Goal: Task Accomplishment & Management: Manage account settings

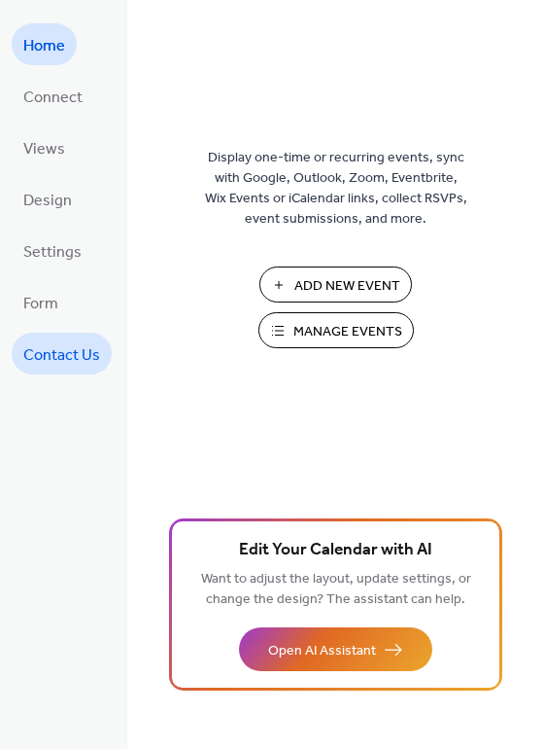
click at [51, 342] on span "Contact Us" at bounding box center [61, 355] width 77 height 30
click at [324, 336] on span "Manage Events" at bounding box center [348, 332] width 109 height 20
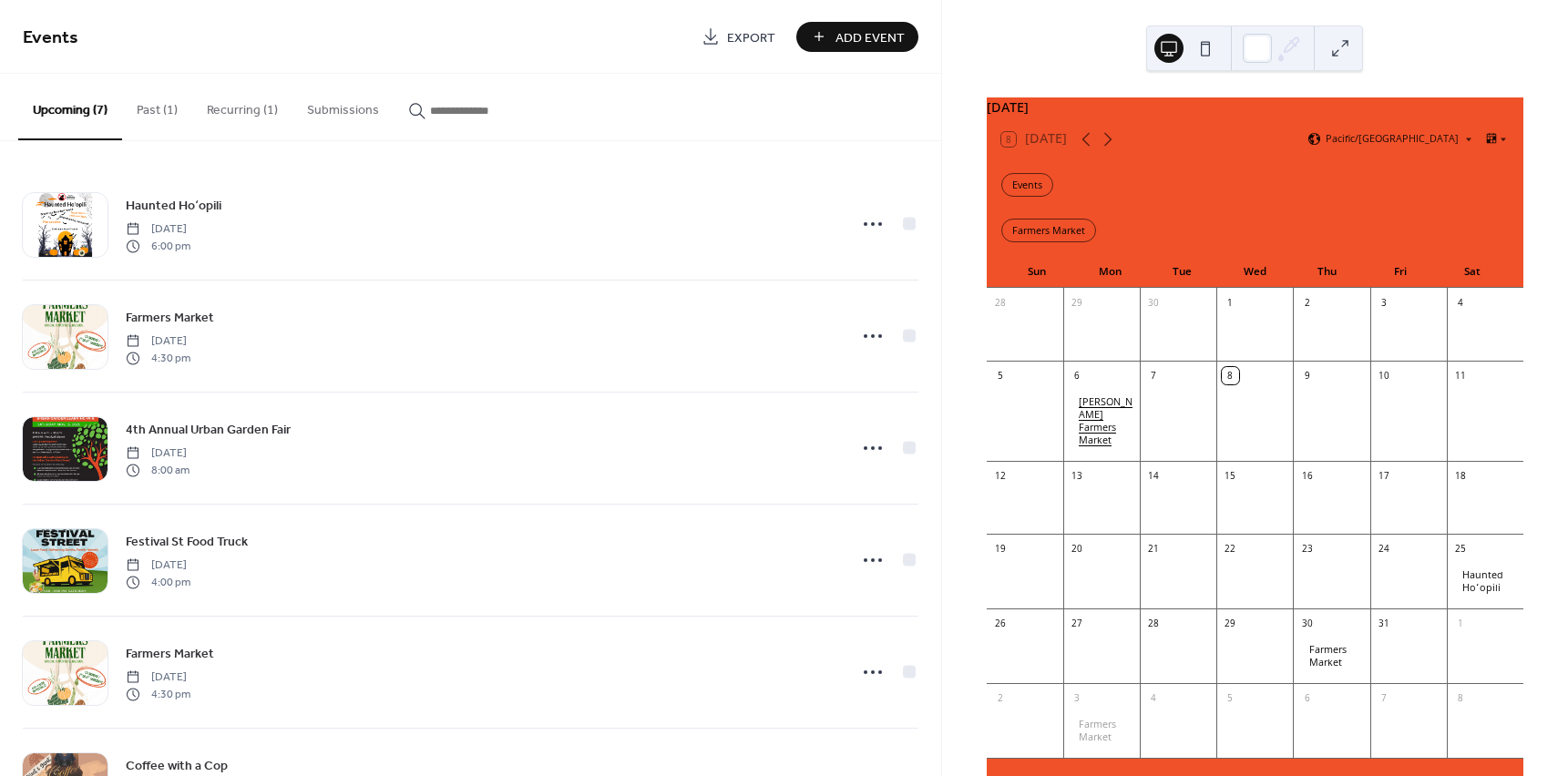
click at [1117, 430] on div "Mākeke Mahiʻai Farmers Market" at bounding box center [1105, 421] width 53 height 51
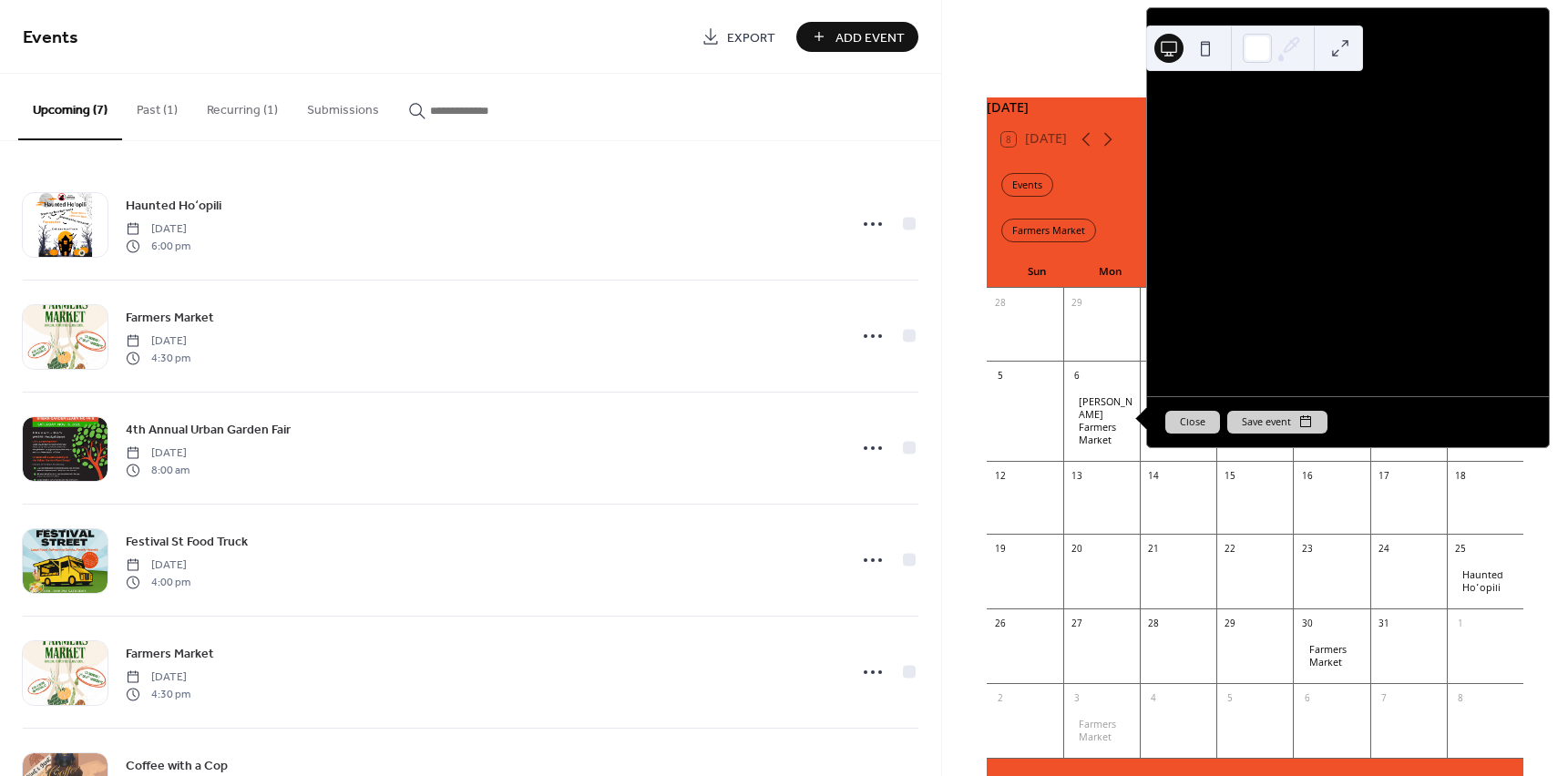
click at [986, 65] on div "October 2025 8 Today Pacific/Honolulu Events Farmers Market Sun Mon Tue Wed Thu…" at bounding box center [1255, 388] width 626 height 776
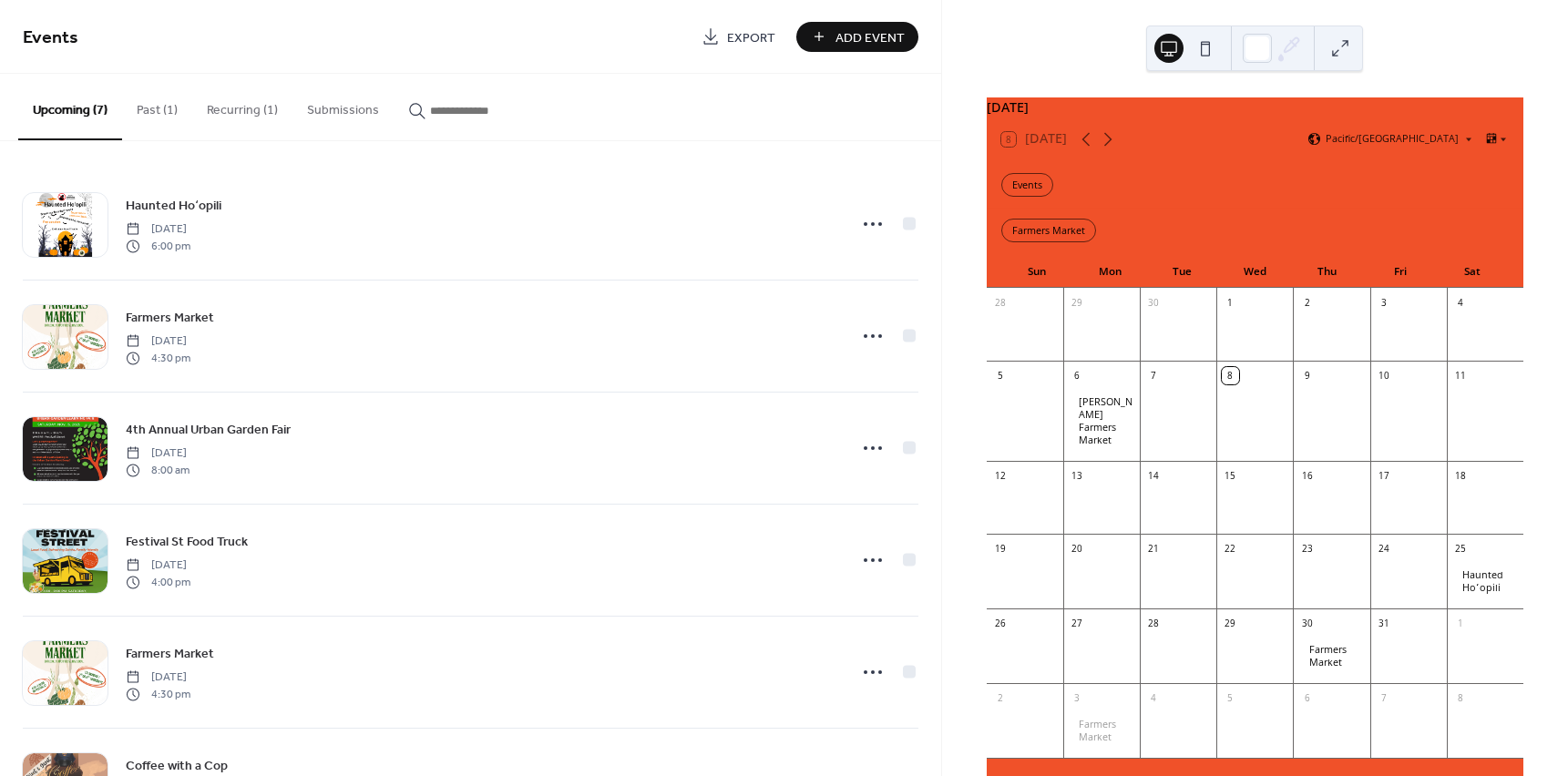
click at [1204, 59] on button at bounding box center [1205, 48] width 29 height 29
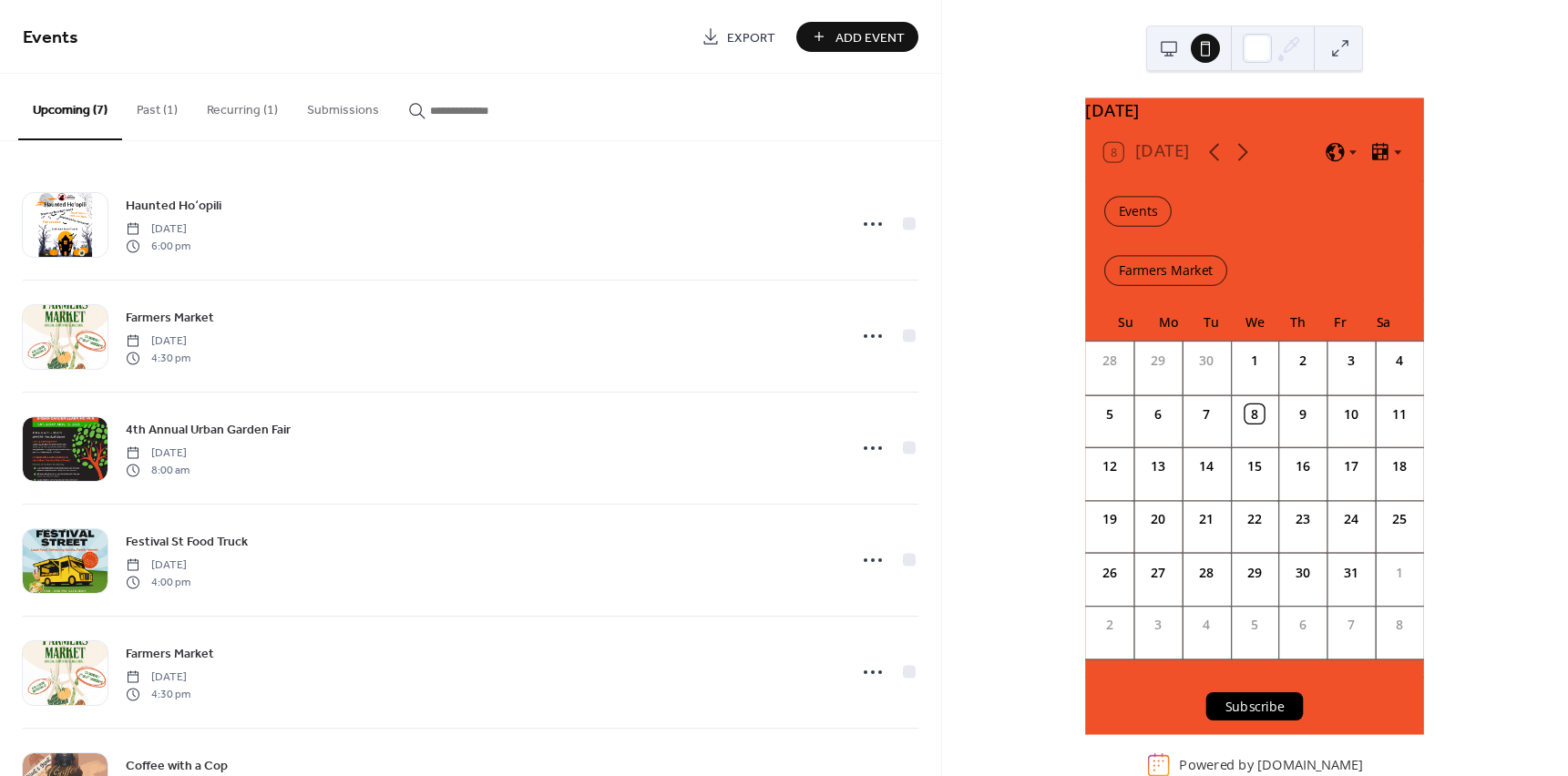
click at [1165, 49] on button at bounding box center [1169, 48] width 29 height 29
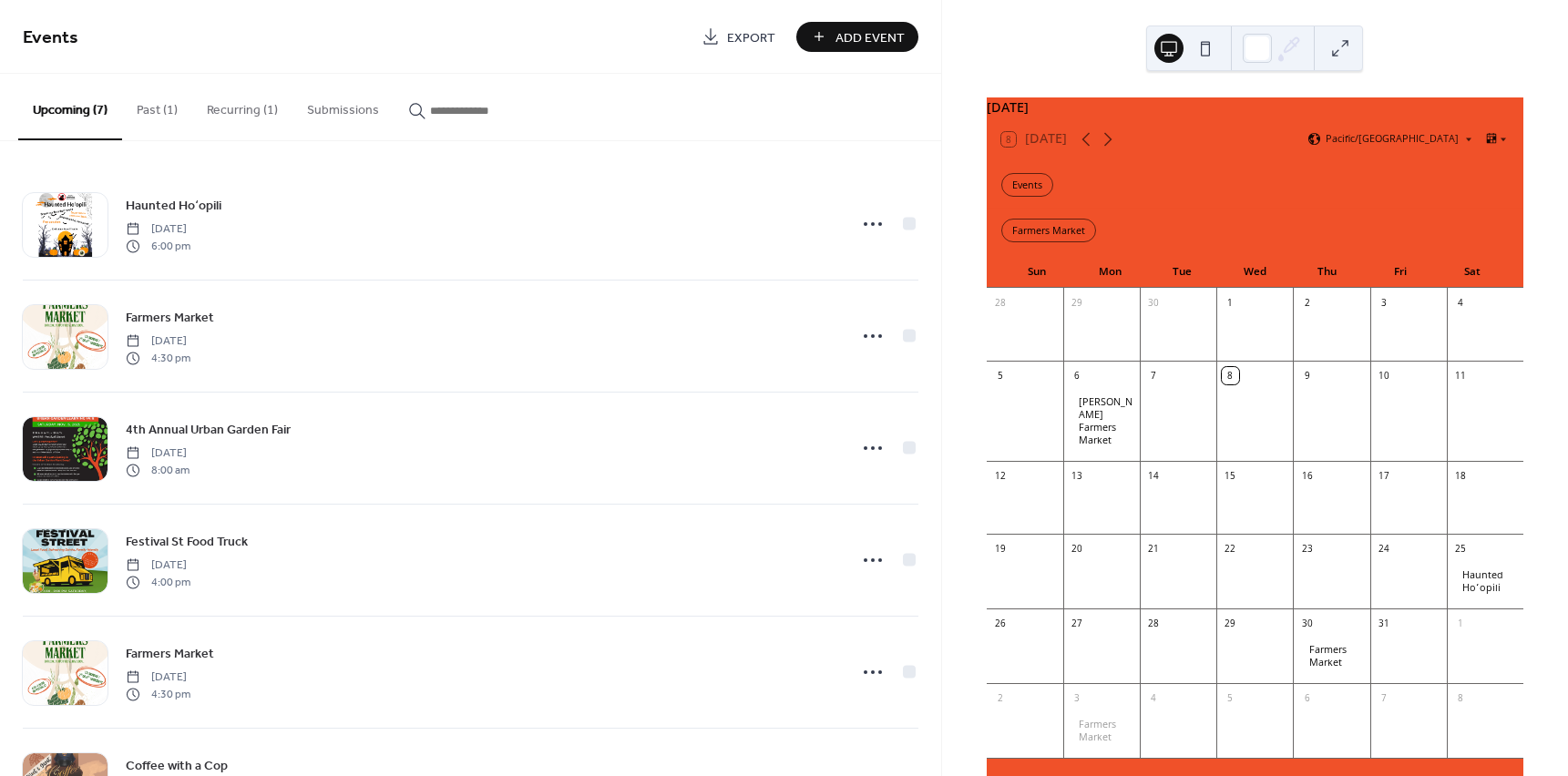
click at [1220, 44] on div at bounding box center [1254, 48] width 217 height 46
click at [1215, 48] on button at bounding box center [1205, 48] width 29 height 29
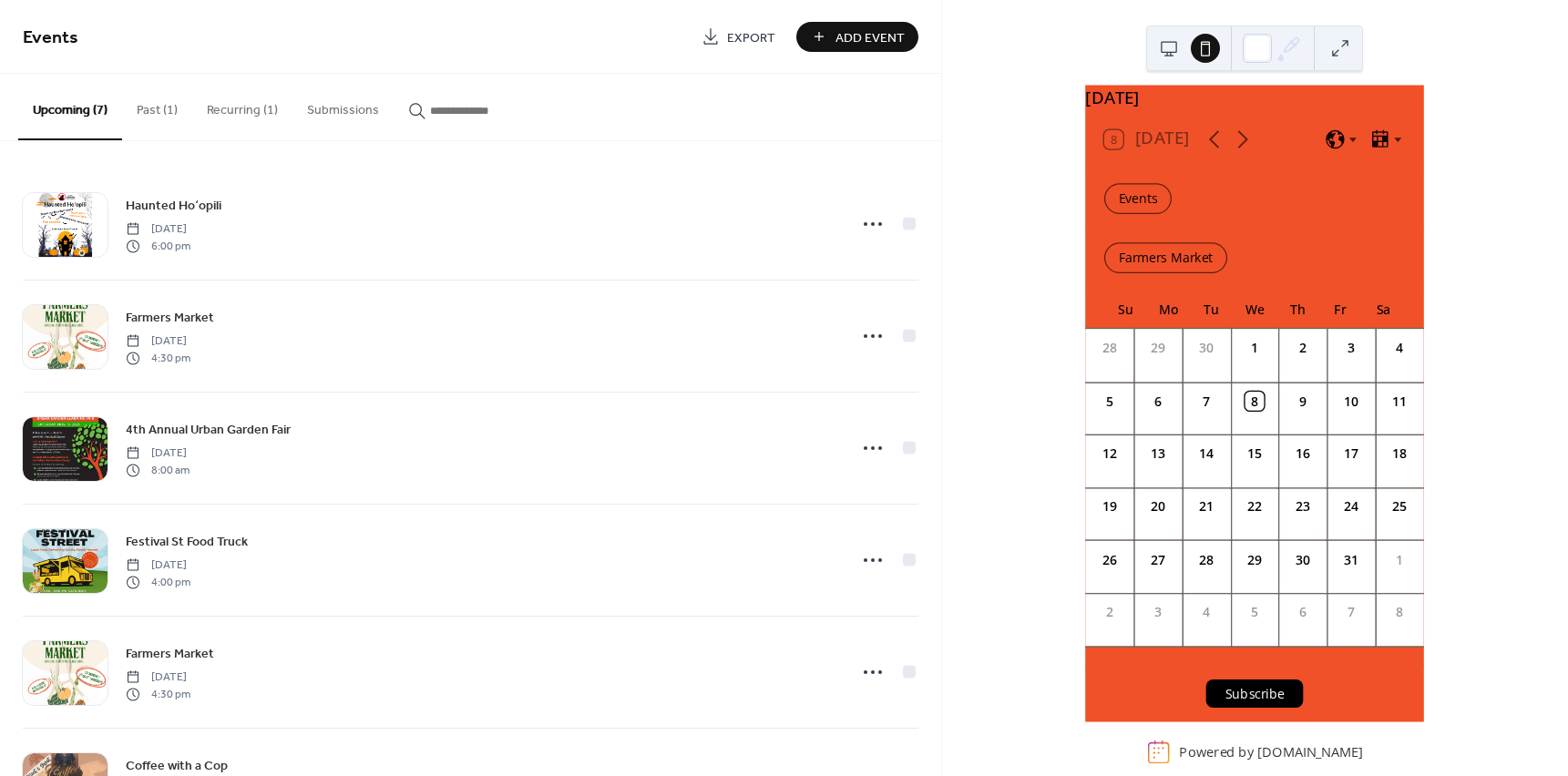
scroll to position [27, 0]
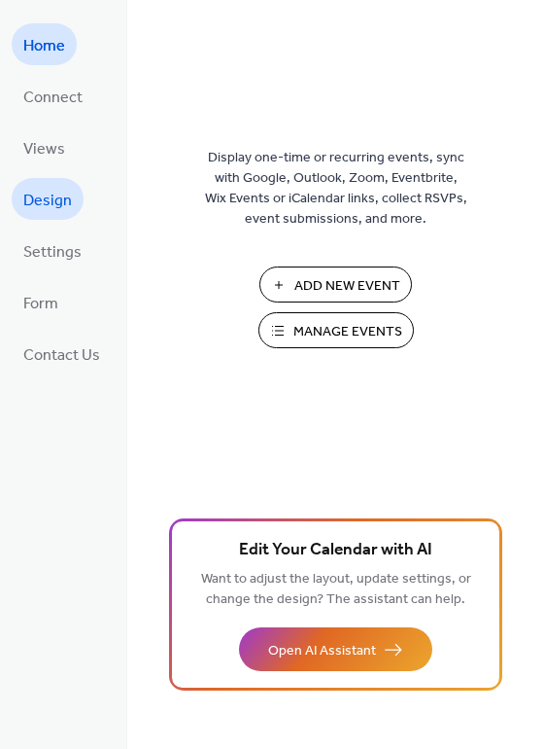
click at [49, 204] on span "Design" at bounding box center [47, 201] width 49 height 30
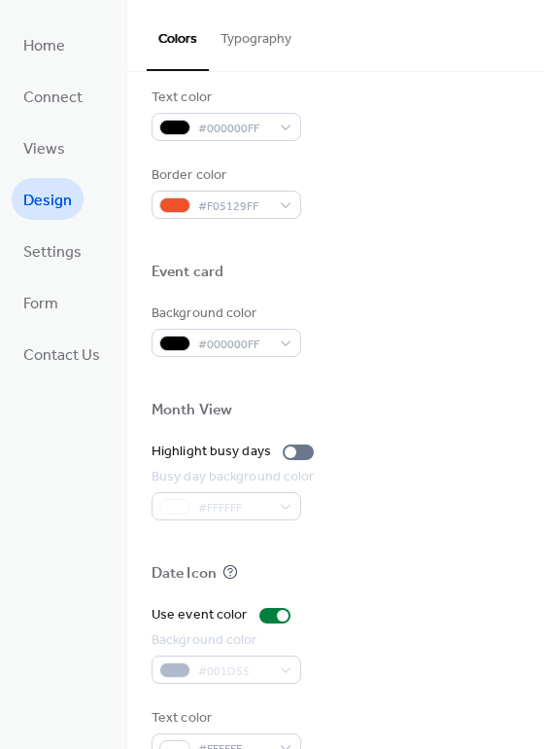
scroll to position [832, 0]
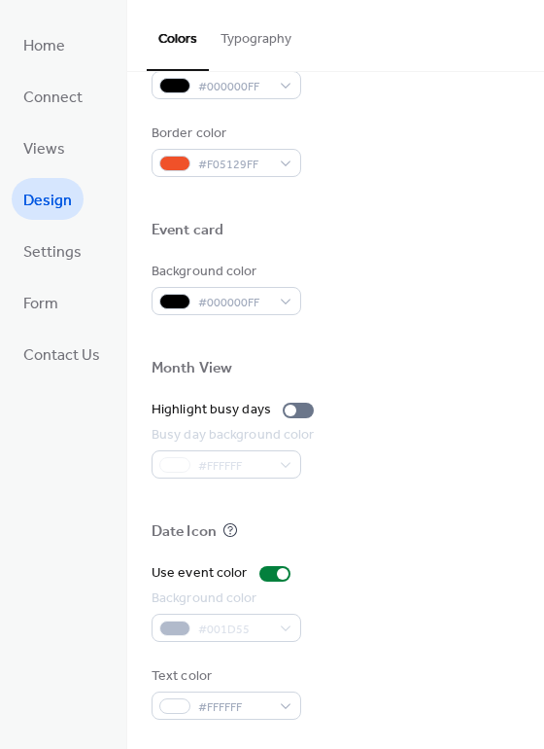
click at [276, 628] on div "#001D55" at bounding box center [227, 627] width 150 height 28
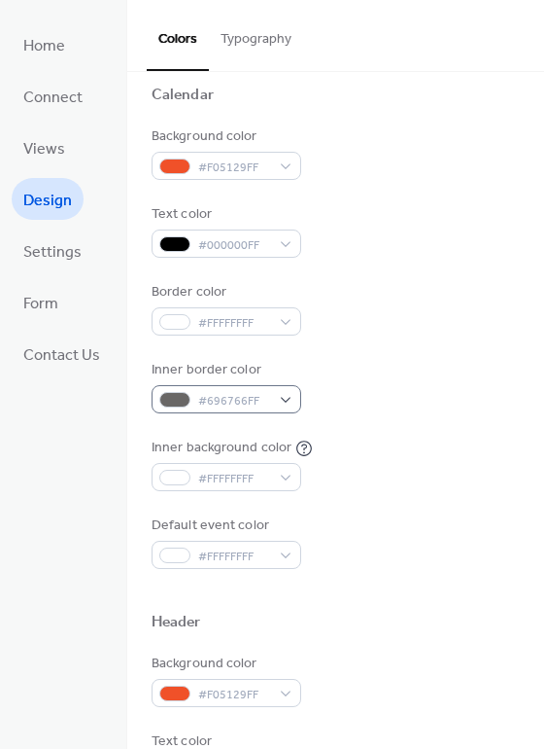
scroll to position [194, 0]
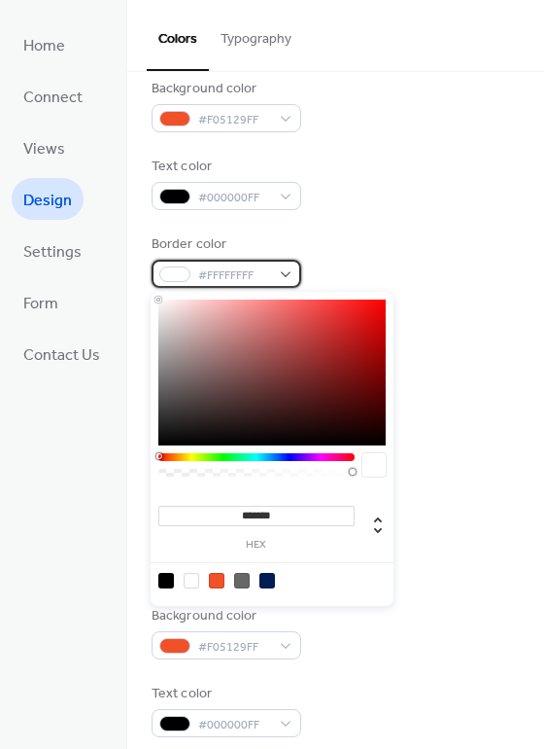
click at [242, 272] on span "#FFFFFFFF" at bounding box center [234, 275] width 72 height 20
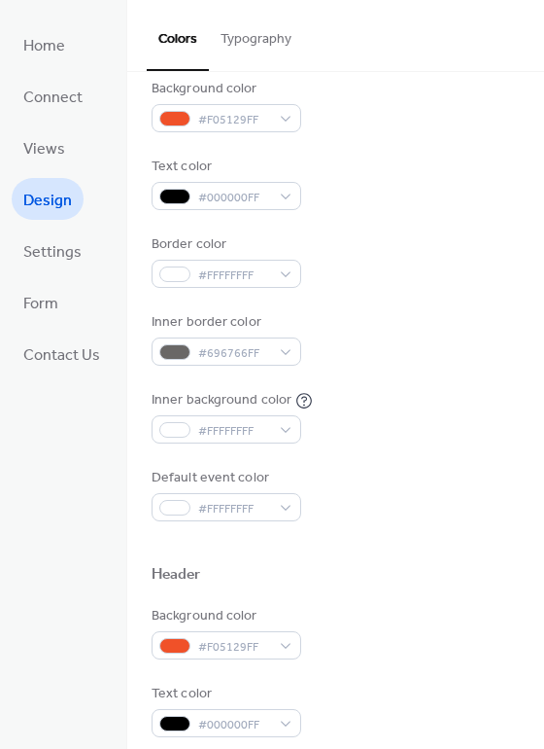
click at [456, 253] on div "Border color #FFFFFFFF" at bounding box center [336, 260] width 368 height 53
click at [263, 261] on div "#FFFFFFFF" at bounding box center [227, 274] width 150 height 28
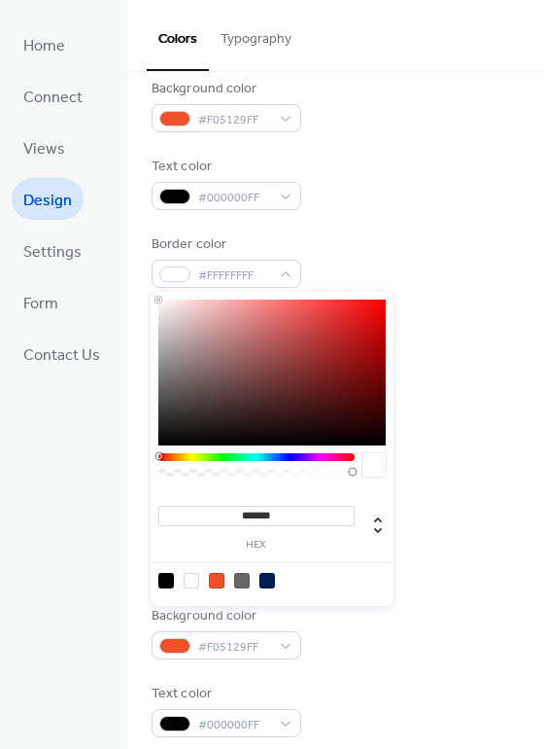
click at [168, 581] on div at bounding box center [166, 581] width 16 height 16
type input "*******"
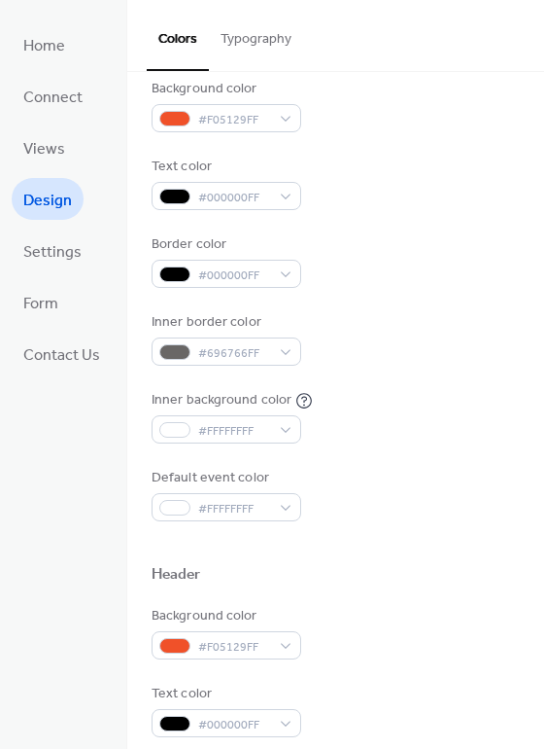
click at [473, 215] on div "Background color #F05129FF Text color #000000FF Border color #000000FF Inner bo…" at bounding box center [336, 300] width 368 height 442
click at [250, 271] on span "#000000FF" at bounding box center [234, 275] width 72 height 20
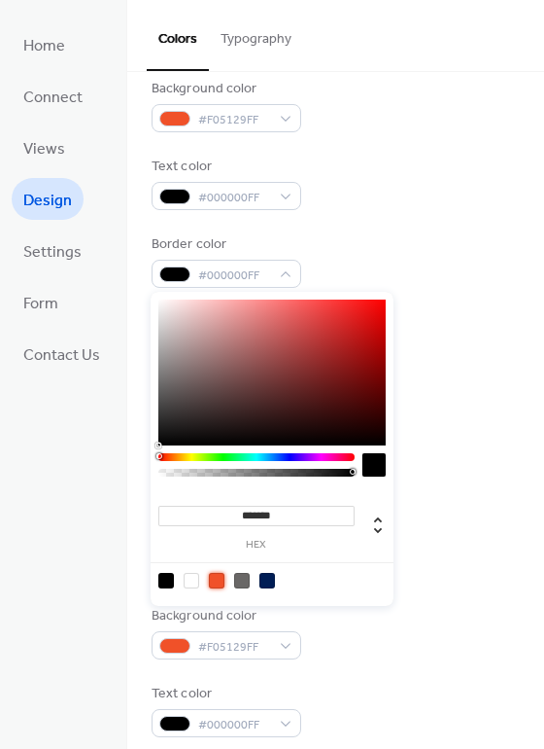
click at [221, 577] on div at bounding box center [217, 581] width 16 height 16
type input "*******"
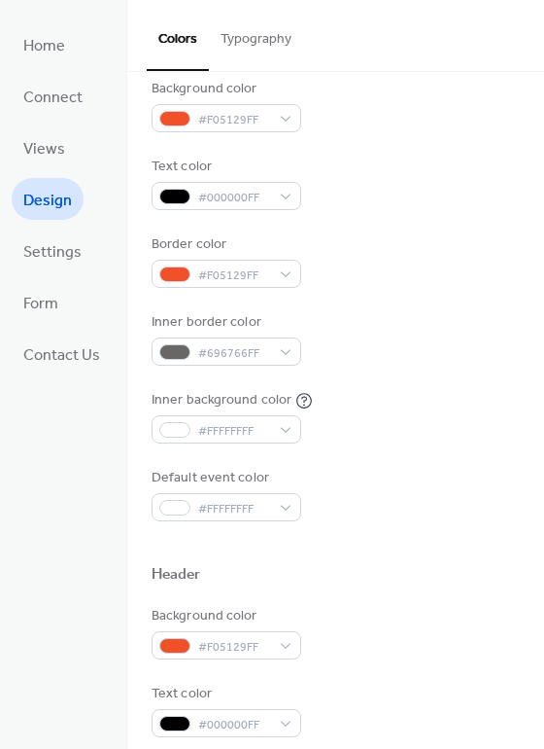
click at [462, 141] on div "Background color #F05129FF Text color #000000FF Border color #F05129FF Inner bo…" at bounding box center [336, 300] width 368 height 442
click at [263, 281] on span "#F05129FF" at bounding box center [234, 275] width 72 height 20
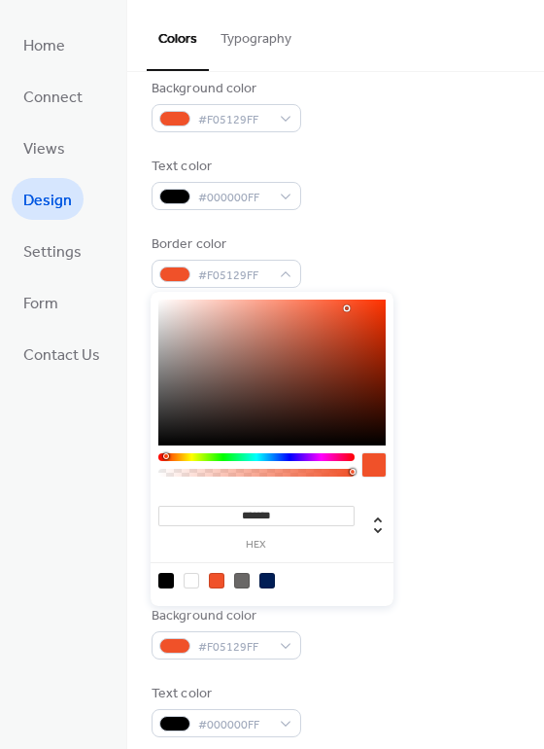
click at [392, 153] on div "Background color #F05129FF Text color #000000FF Border color #F05129FF Inner bo…" at bounding box center [336, 300] width 368 height 442
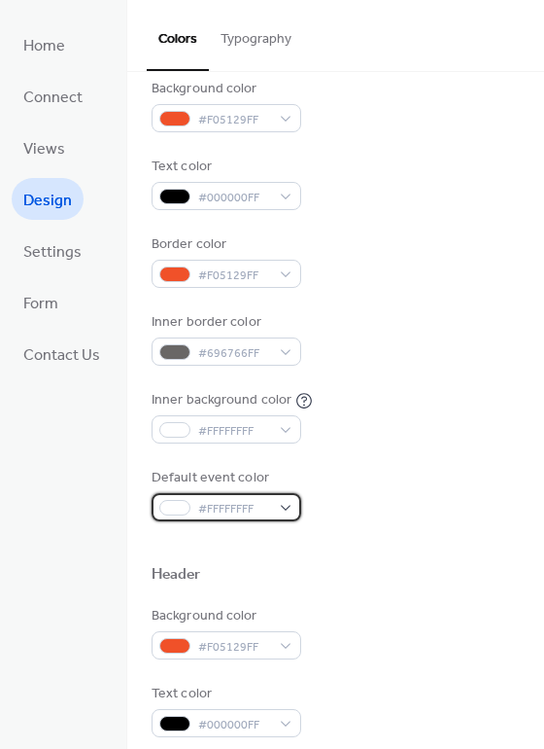
click at [248, 505] on span "#FFFFFFFF" at bounding box center [234, 509] width 72 height 20
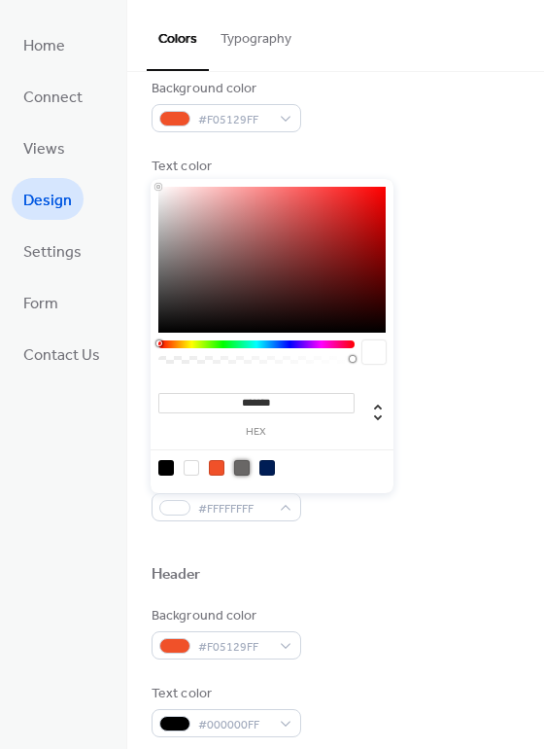
click at [243, 471] on div at bounding box center [242, 468] width 16 height 16
type input "*******"
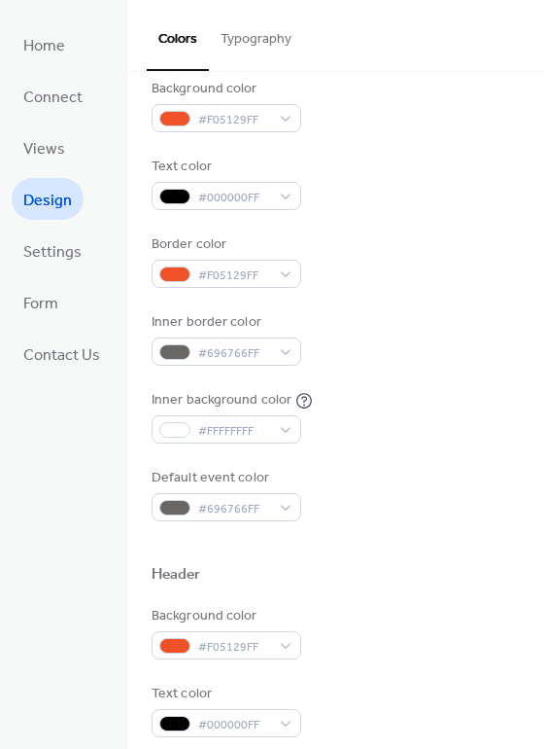
click at [457, 236] on div "Border color #F05129FF" at bounding box center [336, 260] width 368 height 53
click at [231, 427] on span "#FFFFFFFF" at bounding box center [234, 431] width 72 height 20
drag, startPoint x: 419, startPoint y: 489, endPoint x: 333, endPoint y: 465, distance: 88.9
click at [419, 488] on div "Default event color #696766FF" at bounding box center [336, 494] width 368 height 53
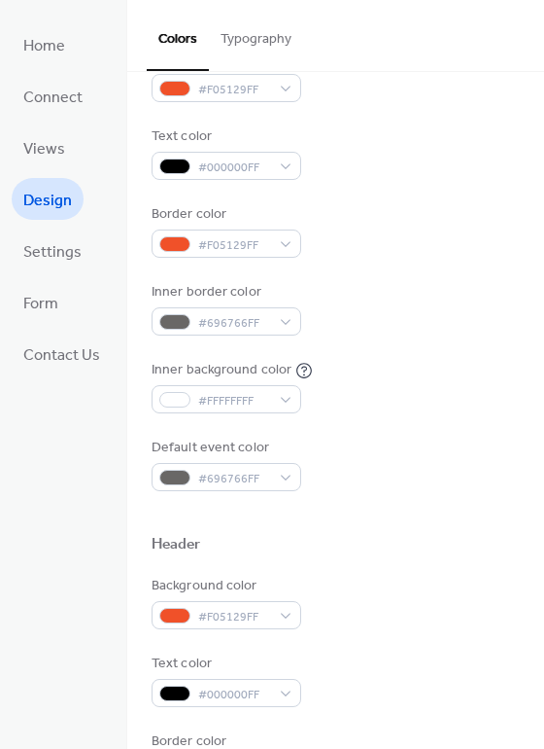
scroll to position [389, 0]
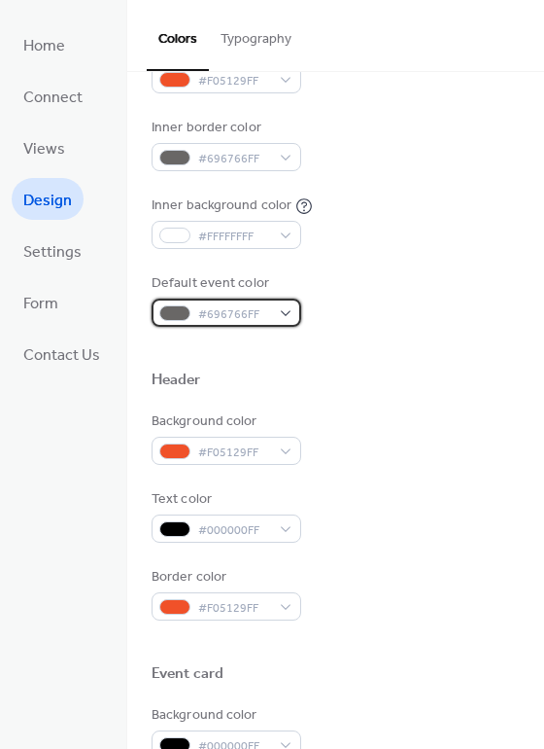
click at [243, 307] on span "#696766FF" at bounding box center [234, 314] width 72 height 20
click at [381, 224] on div "Inner background color #FFFFFFFF" at bounding box center [336, 221] width 368 height 53
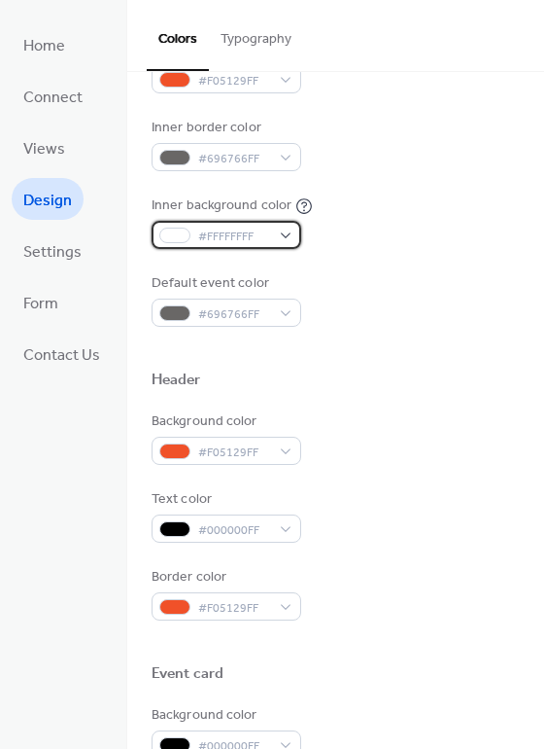
click at [236, 240] on span "#FFFFFFFF" at bounding box center [234, 237] width 72 height 20
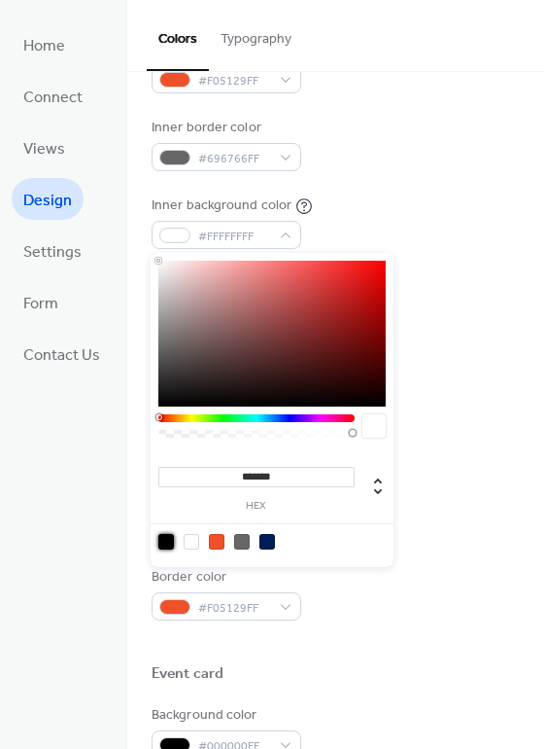
click at [171, 537] on div at bounding box center [166, 542] width 16 height 16
type input "*******"
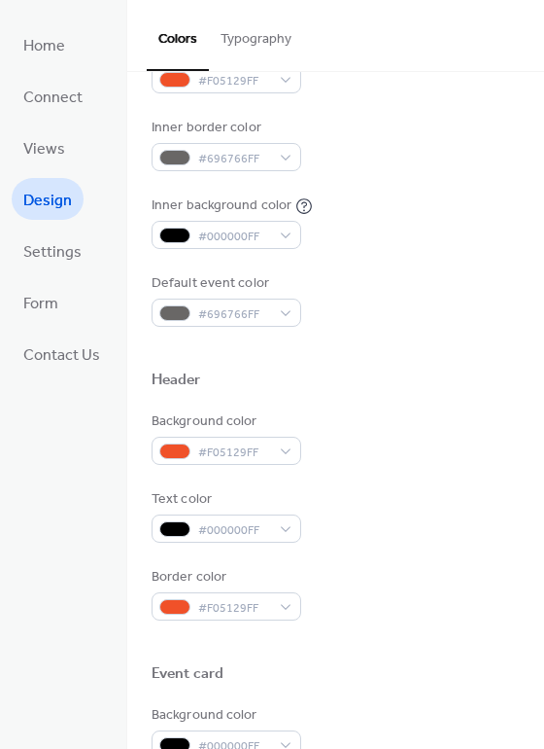
click at [436, 223] on div "Inner background color #000000FF" at bounding box center [336, 221] width 368 height 53
click at [232, 252] on div "Background color #F05129FF Text color #000000FF Border color #F05129FF Inner bo…" at bounding box center [336, 105] width 368 height 442
click at [234, 233] on span "#000000FF" at bounding box center [234, 237] width 72 height 20
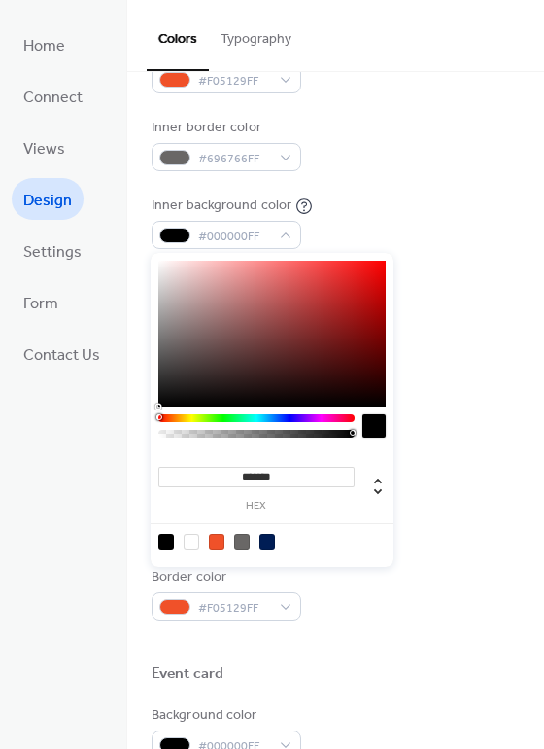
click at [195, 536] on div at bounding box center [192, 542] width 16 height 16
type input "*******"
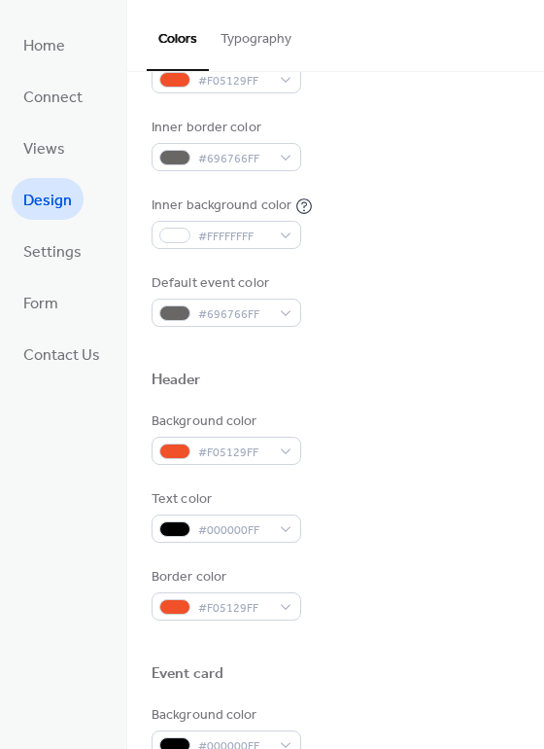
click at [431, 188] on div "Background color #F05129FF Text color #000000FF Border color #F05129FF Inner bo…" at bounding box center [336, 105] width 368 height 442
click at [247, 157] on span "#696766FF" at bounding box center [234, 159] width 72 height 20
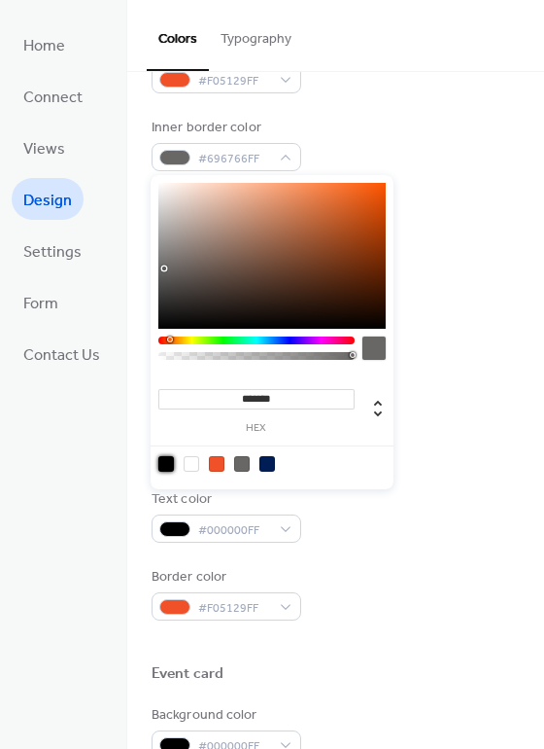
click at [170, 465] on div at bounding box center [166, 464] width 16 height 16
type input "*******"
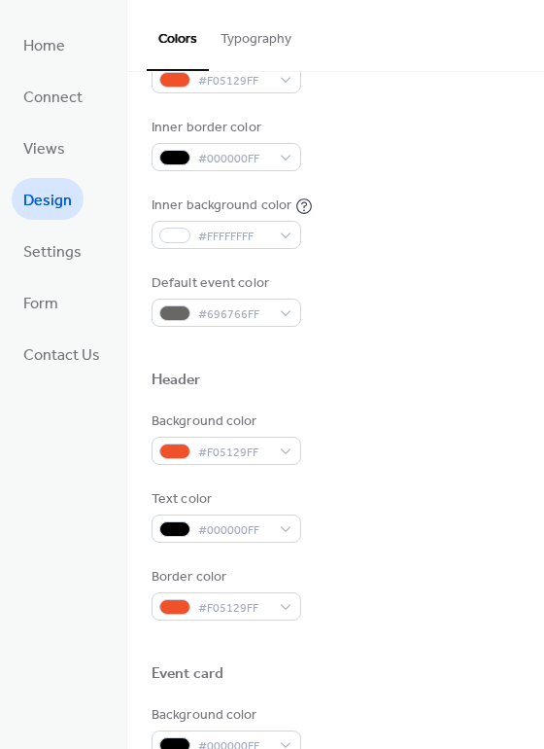
click at [451, 192] on div "Background color #F05129FF Text color #000000FF Border color #F05129FF Inner bo…" at bounding box center [336, 105] width 368 height 442
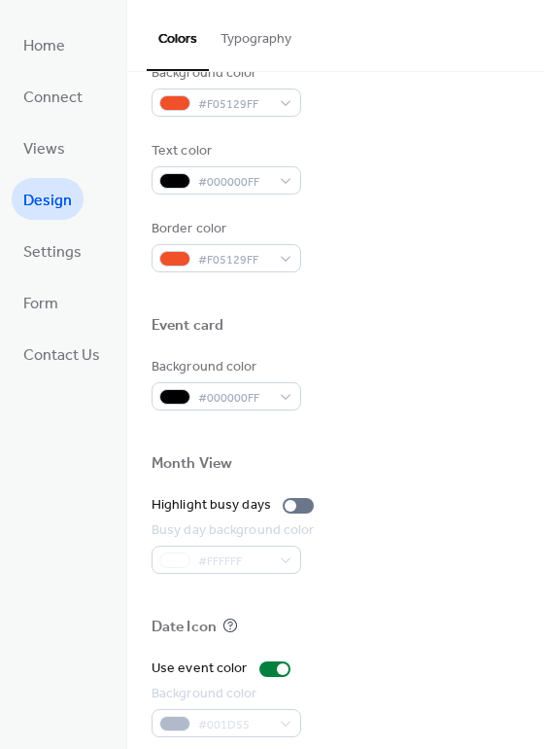
scroll to position [832, 0]
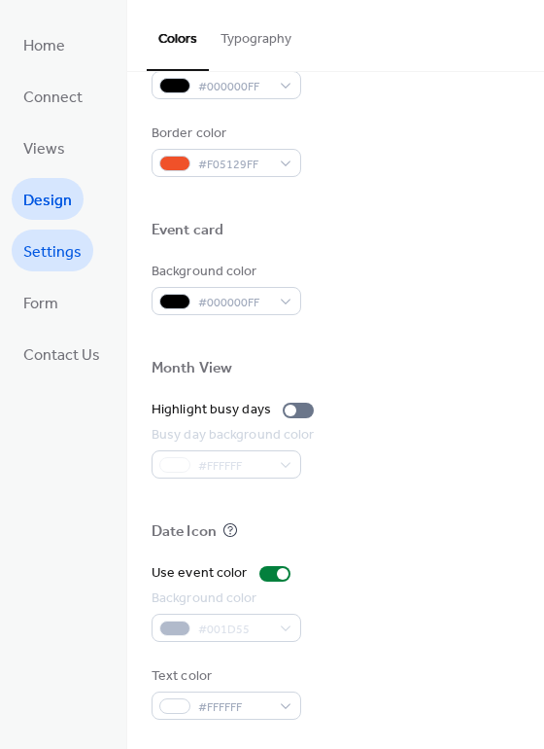
click at [37, 244] on span "Settings" at bounding box center [52, 252] width 58 height 30
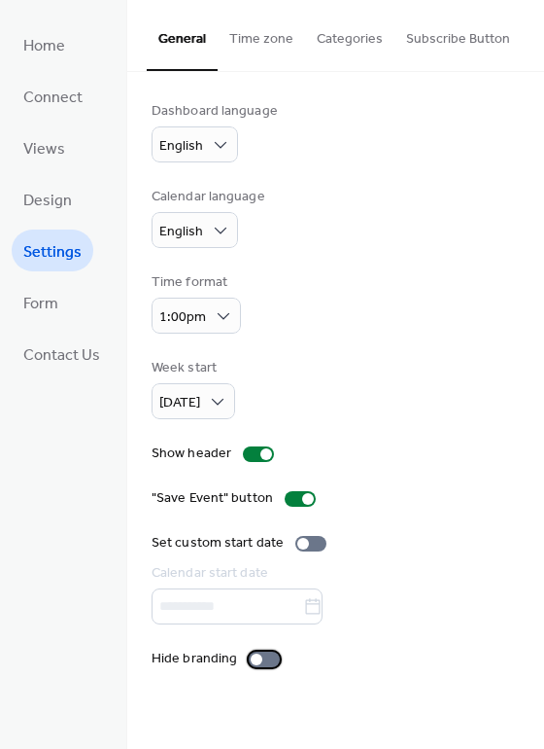
click at [264, 661] on div at bounding box center [264, 659] width 31 height 16
click at [283, 35] on button "Time zone" at bounding box center [262, 34] width 88 height 69
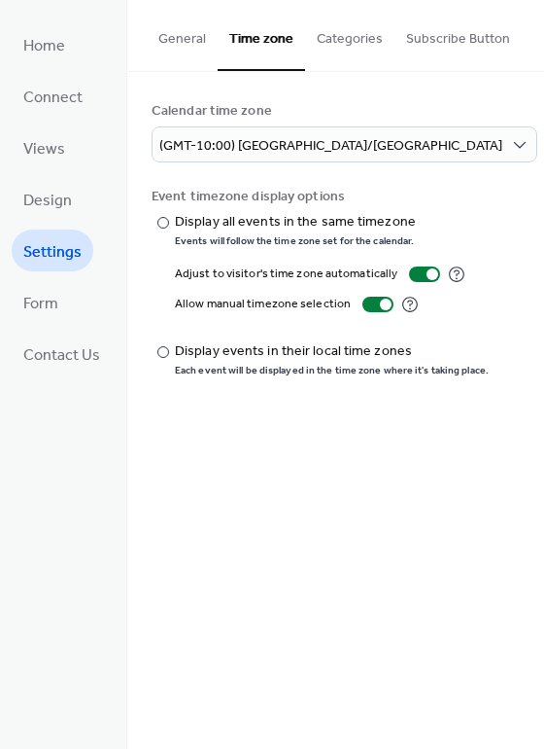
drag, startPoint x: 364, startPoint y: 36, endPoint x: 400, endPoint y: 30, distance: 36.4
click at [367, 36] on button "Categories" at bounding box center [349, 34] width 89 height 69
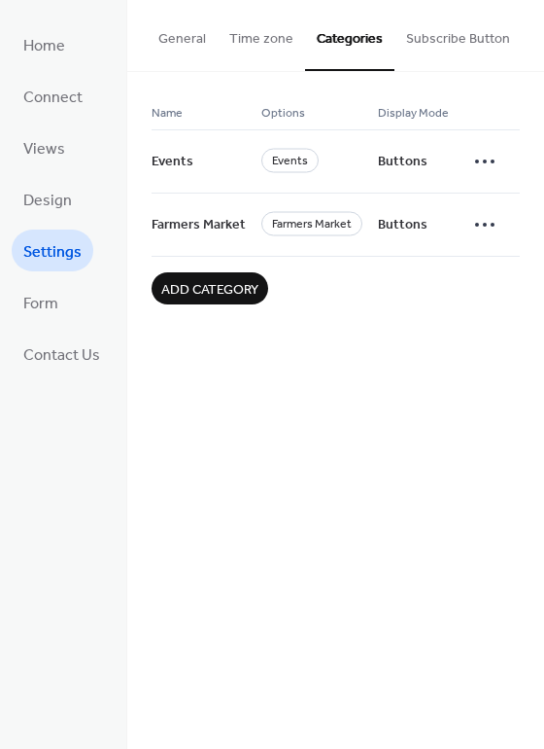
click at [447, 39] on button "Subscribe Button" at bounding box center [458, 34] width 127 height 69
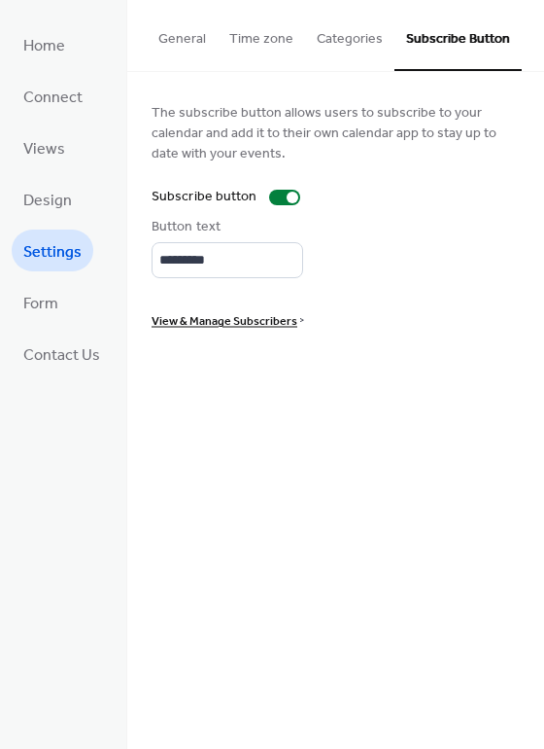
click at [267, 318] on span "View & Manage Subscribers" at bounding box center [225, 321] width 146 height 20
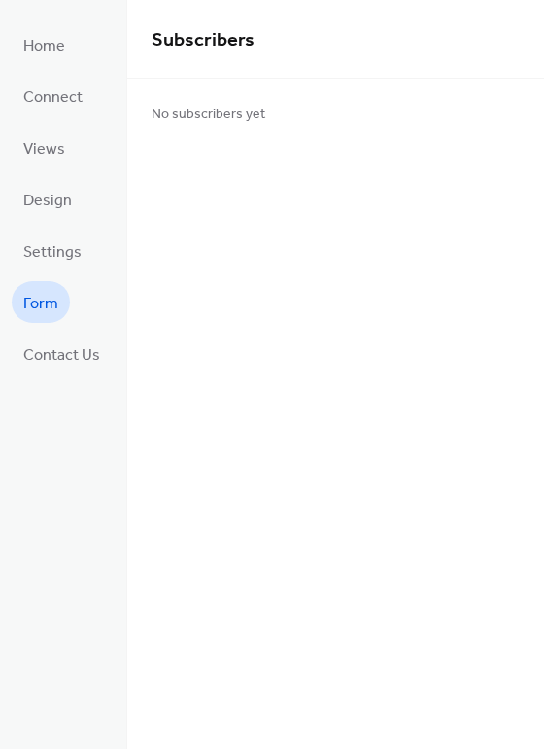
drag, startPoint x: 47, startPoint y: 283, endPoint x: 53, endPoint y: 253, distance: 30.7
click at [47, 281] on link "Form" at bounding box center [41, 302] width 58 height 42
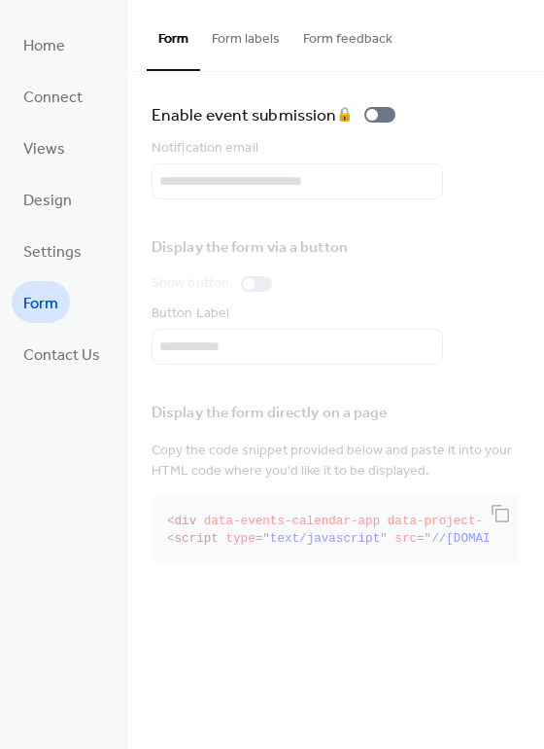
drag, startPoint x: 53, startPoint y: 253, endPoint x: 86, endPoint y: 219, distance: 47.4
click at [53, 251] on span "Settings" at bounding box center [52, 252] width 58 height 30
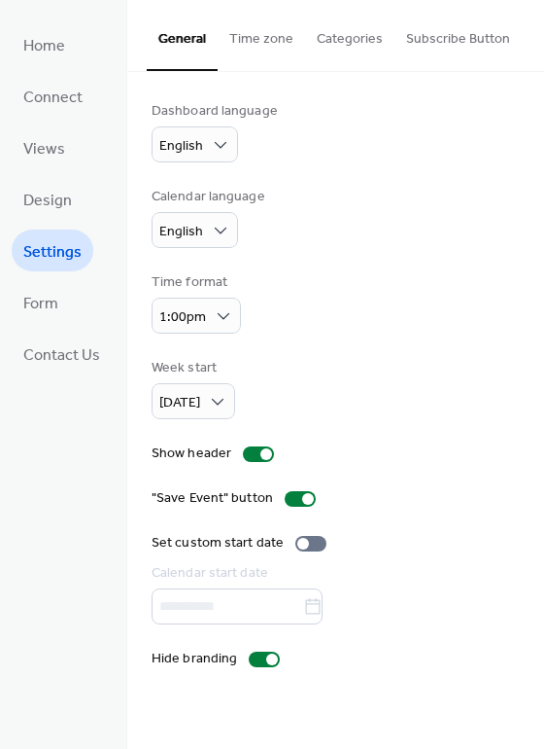
click at [416, 48] on button "Subscribe Button" at bounding box center [458, 34] width 127 height 69
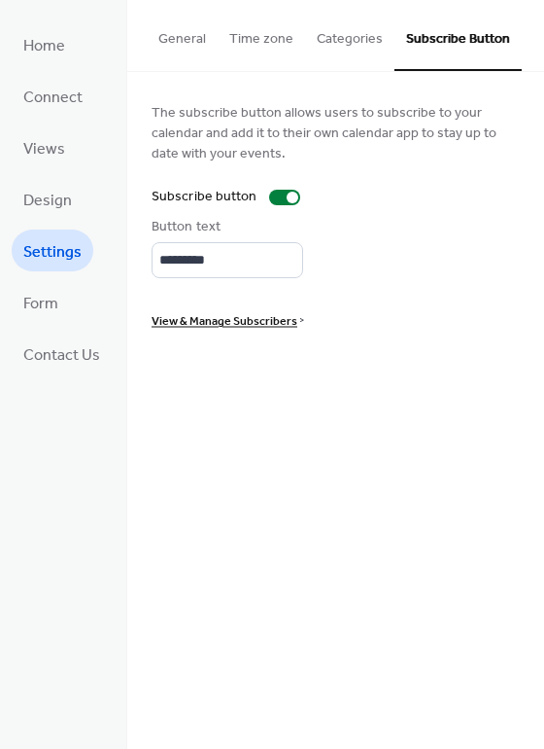
click at [334, 36] on button "Categories" at bounding box center [349, 34] width 89 height 69
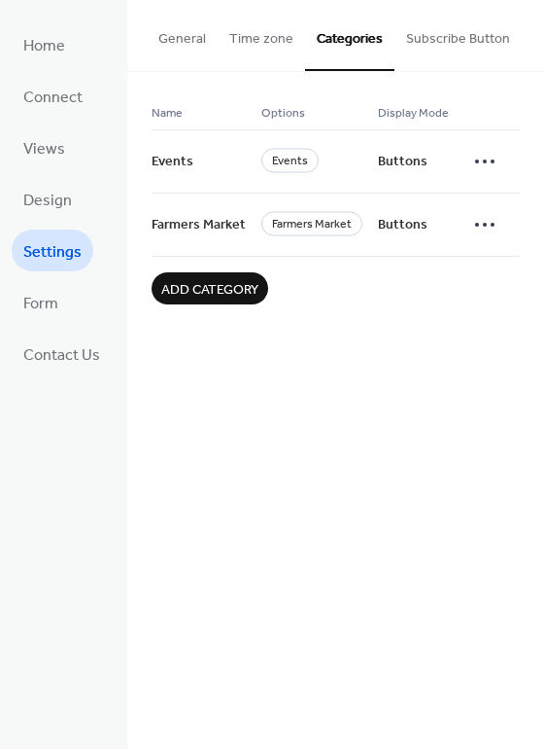
click at [263, 44] on button "Time zone" at bounding box center [262, 34] width 88 height 69
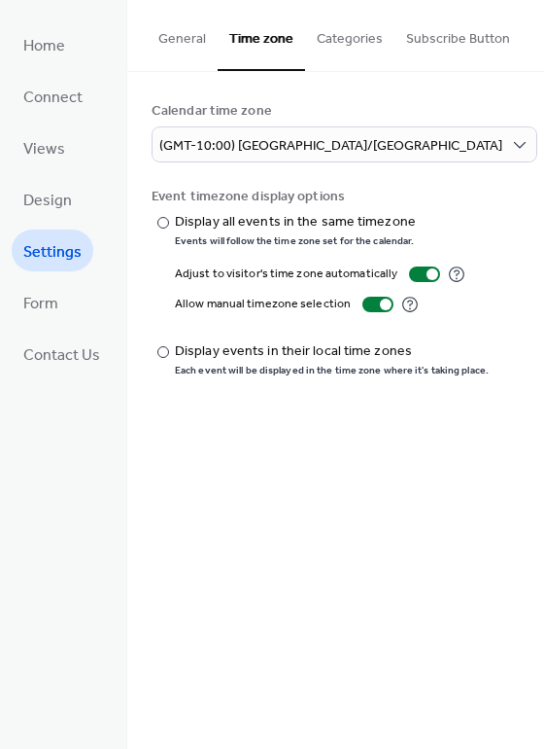
click at [178, 28] on button "General" at bounding box center [182, 34] width 71 height 69
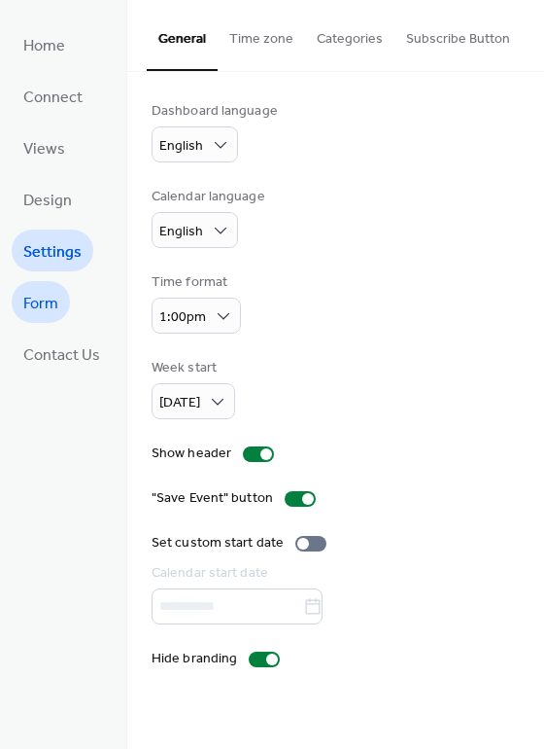
click at [45, 301] on span "Form" at bounding box center [40, 304] width 35 height 30
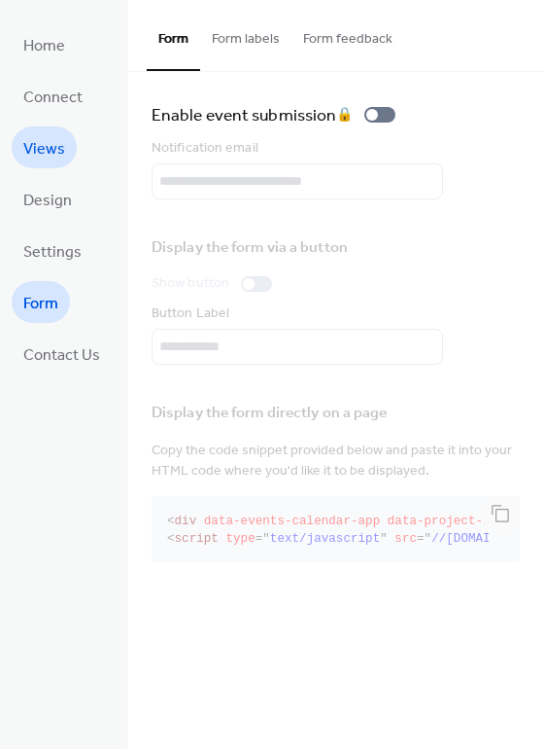
drag, startPoint x: 51, startPoint y: 195, endPoint x: 52, endPoint y: 153, distance: 42.8
click at [51, 193] on span "Design" at bounding box center [47, 201] width 49 height 30
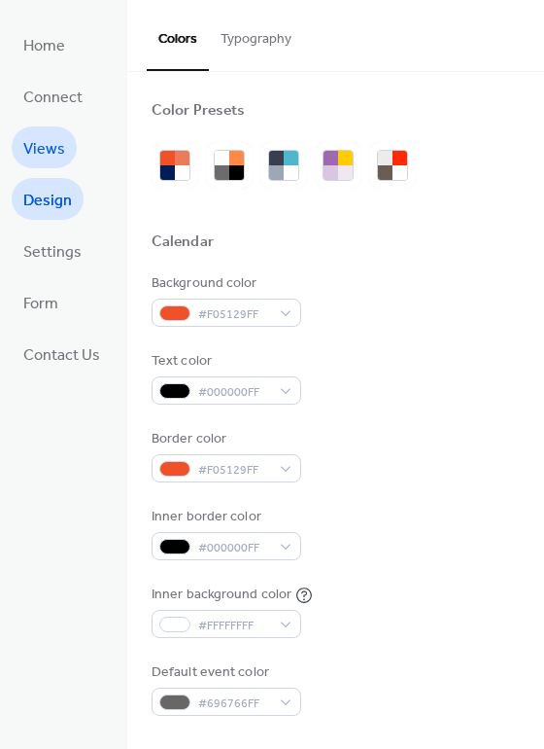
click at [52, 153] on span "Views" at bounding box center [44, 149] width 42 height 30
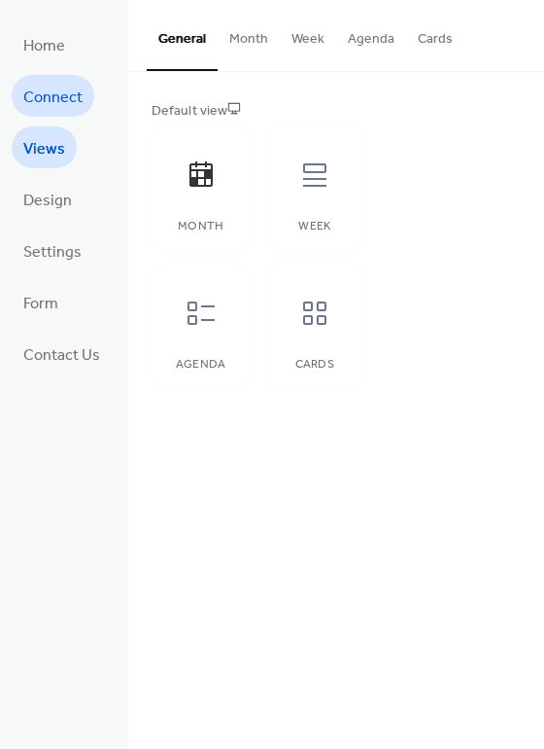
click at [54, 109] on span "Connect" at bounding box center [52, 98] width 59 height 30
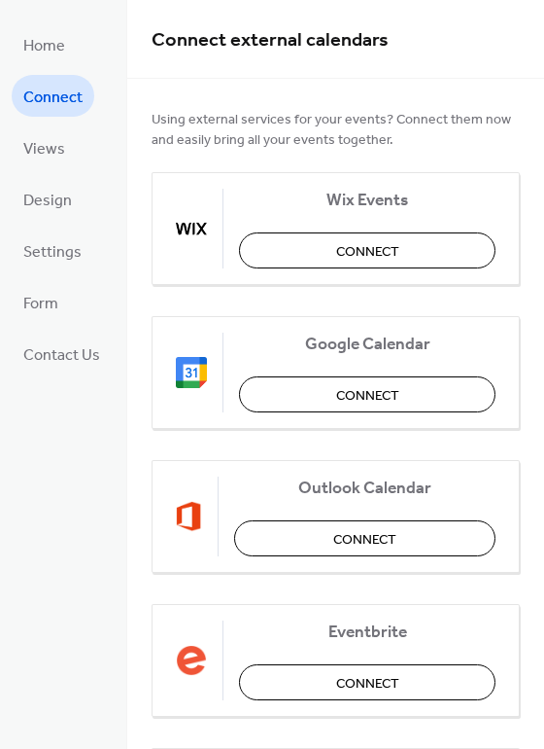
click at [55, 65] on ul "Home Connect Views Design Settings Form Contact Us" at bounding box center [62, 198] width 100 height 351
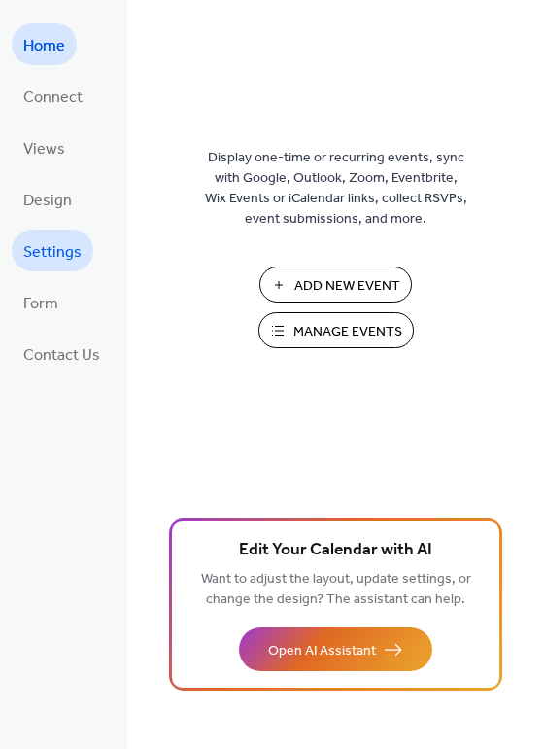
click at [69, 255] on span "Settings" at bounding box center [52, 252] width 58 height 30
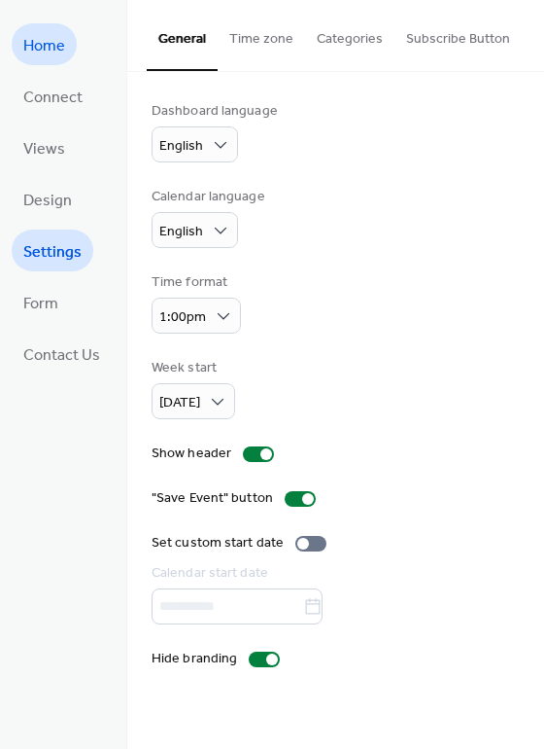
click at [57, 58] on span "Home" at bounding box center [44, 46] width 42 height 30
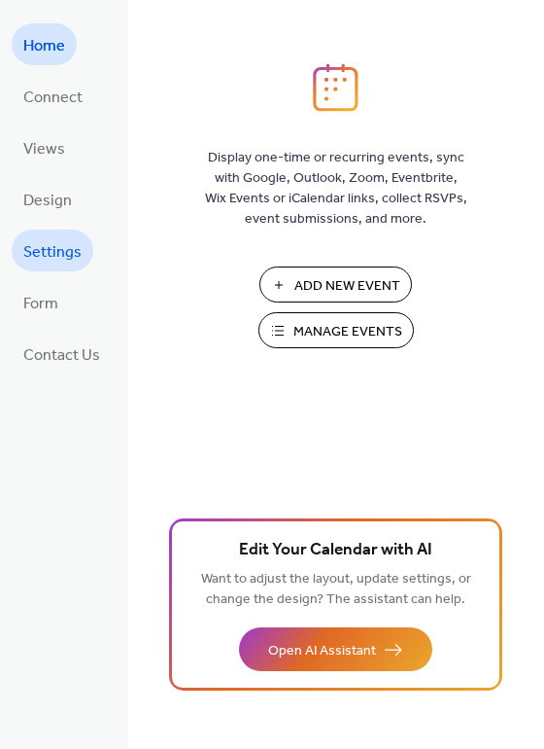
click at [67, 247] on span "Settings" at bounding box center [52, 252] width 58 height 30
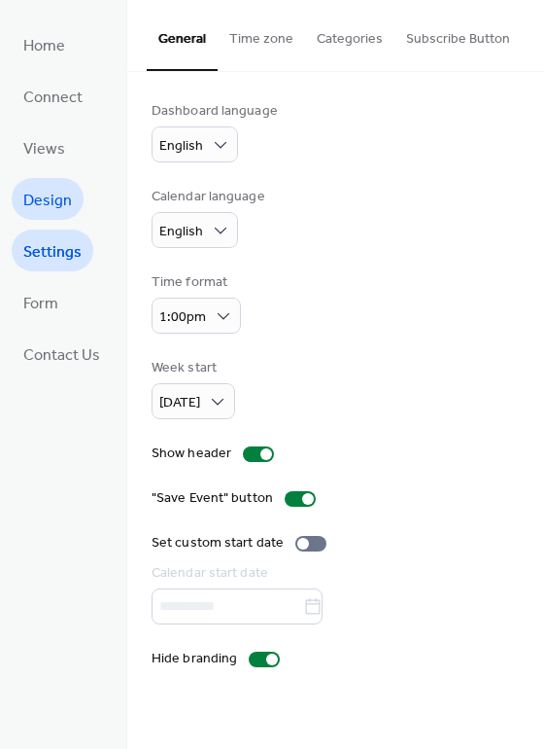
click at [55, 198] on span "Design" at bounding box center [47, 201] width 49 height 30
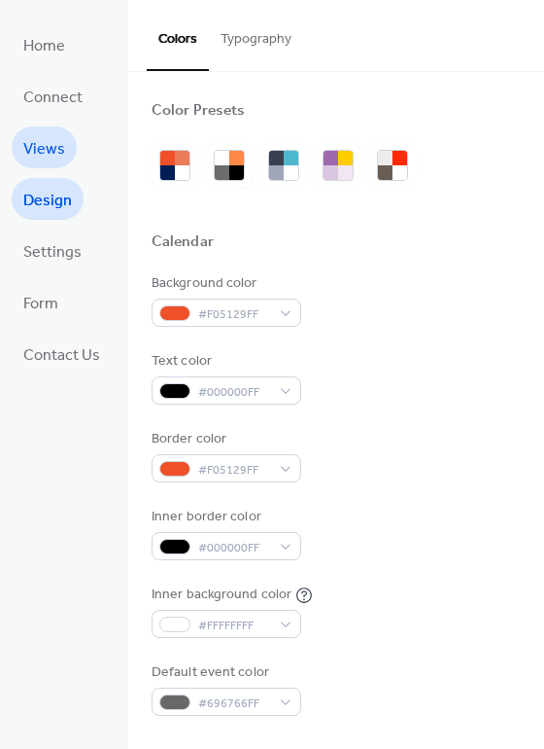
click at [53, 157] on span "Views" at bounding box center [44, 149] width 42 height 30
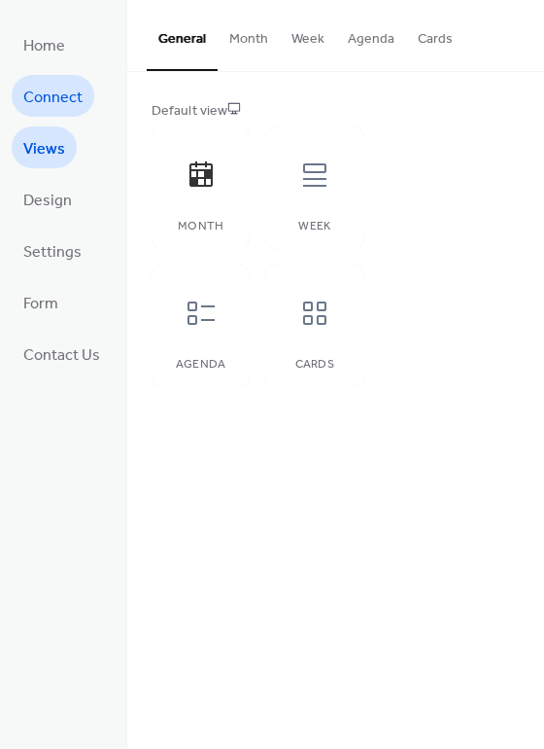
click at [52, 97] on span "Connect" at bounding box center [52, 98] width 59 height 30
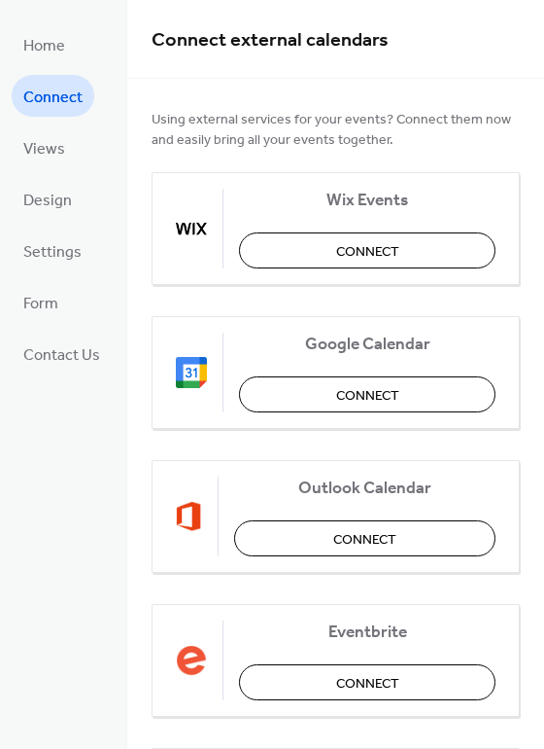
drag, startPoint x: 54, startPoint y: 57, endPoint x: 86, endPoint y: 54, distance: 31.2
click at [55, 57] on span "Home" at bounding box center [44, 46] width 42 height 30
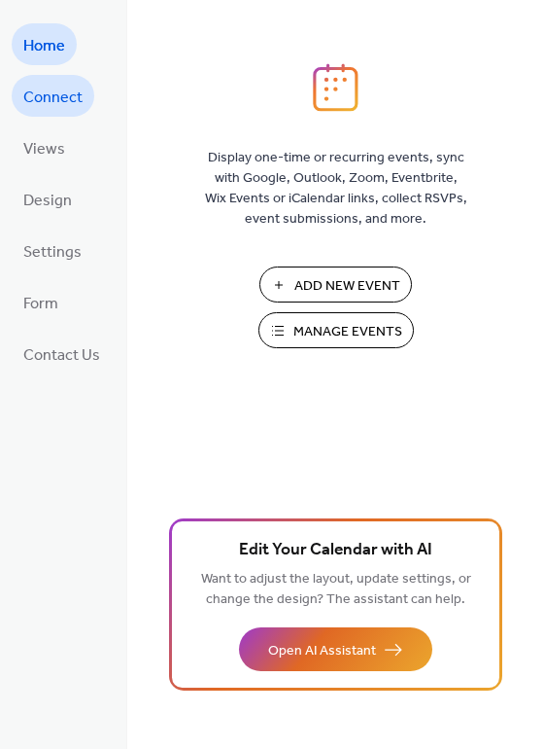
click at [68, 102] on span "Connect" at bounding box center [52, 98] width 59 height 30
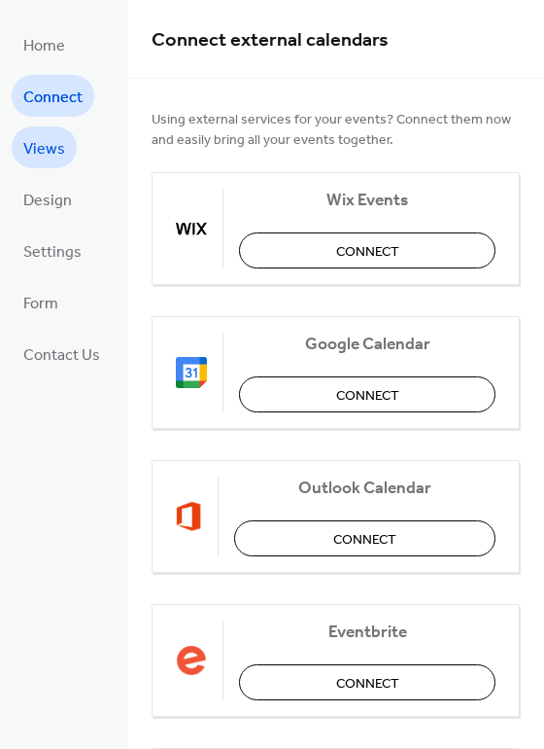
click at [55, 141] on span "Views" at bounding box center [44, 149] width 42 height 30
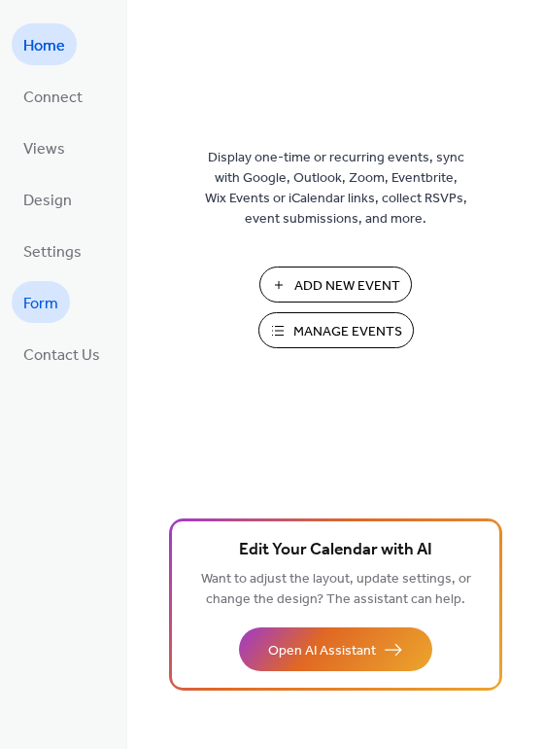
click at [42, 298] on span "Form" at bounding box center [40, 304] width 35 height 30
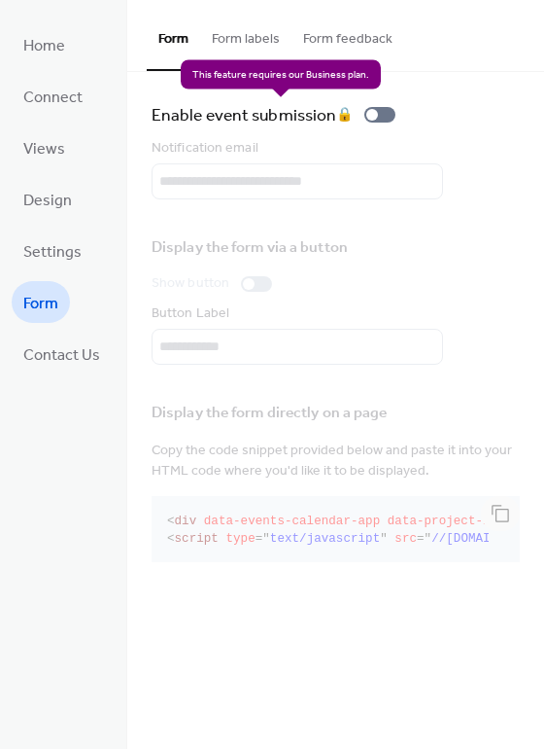
click at [389, 115] on div "Enable event submission 🔒" at bounding box center [278, 114] width 252 height 27
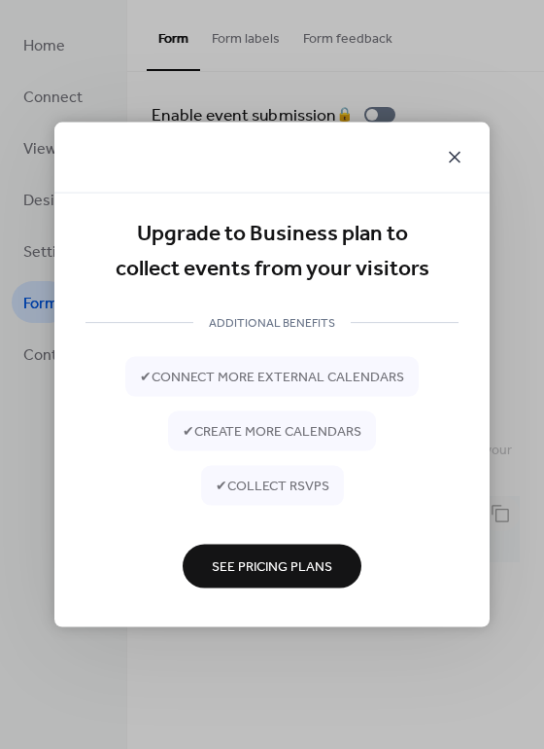
click at [452, 153] on icon at bounding box center [454, 157] width 23 height 23
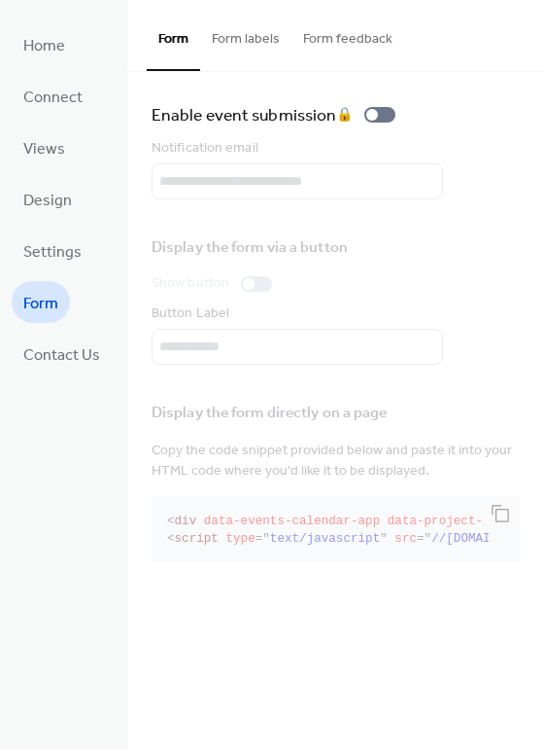
click at [489, 509] on div "Display the form directly on a page Copy the code snippet provided below and pa…" at bounding box center [336, 479] width 368 height 180
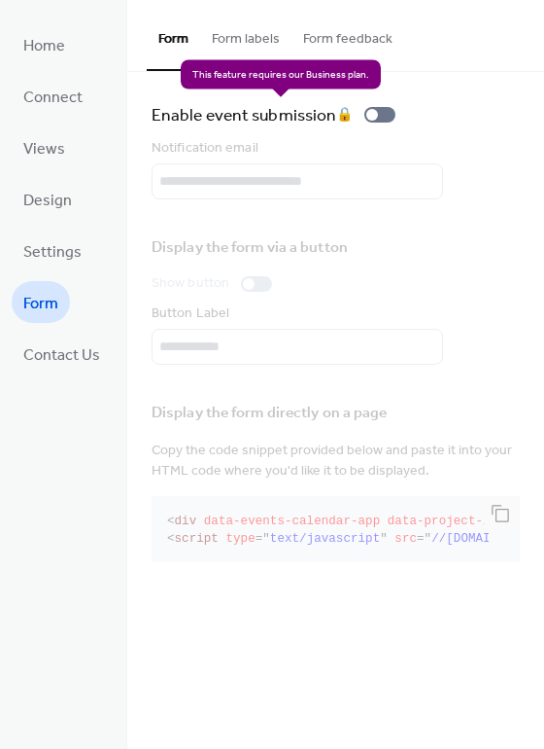
click at [386, 115] on div "Enable event submission 🔒" at bounding box center [278, 114] width 252 height 27
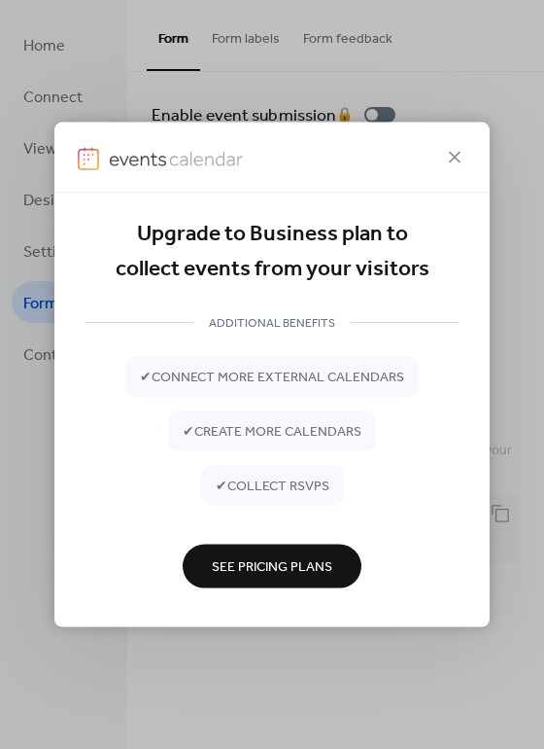
click at [386, 115] on div "Upgrade to Business plan to collect events from your visitors ADDITIONAL BENEFI…" at bounding box center [272, 374] width 544 height 749
click at [297, 573] on span "See Pricing Plans" at bounding box center [272, 567] width 121 height 20
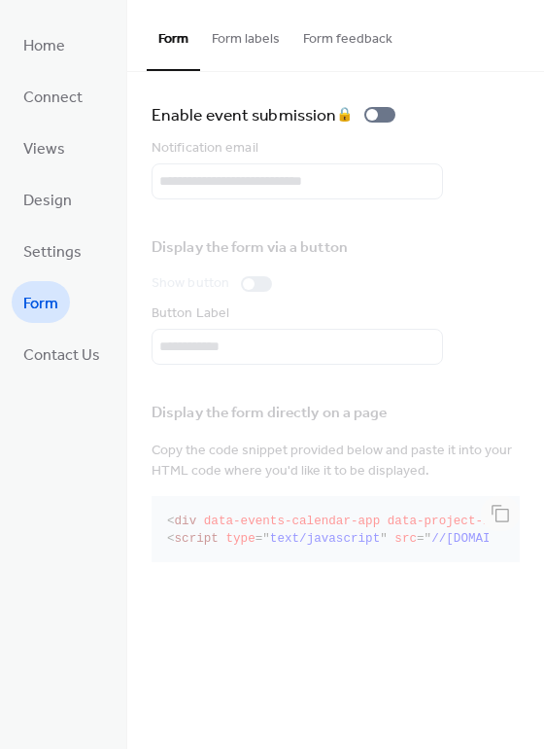
click at [326, 546] on div "Display the form directly on a page Copy the code snippet provided below and pa…" at bounding box center [336, 479] width 368 height 180
click at [498, 517] on div "Display the form directly on a page Copy the code snippet provided below and pa…" at bounding box center [336, 479] width 368 height 180
